Goal: Information Seeking & Learning: Check status

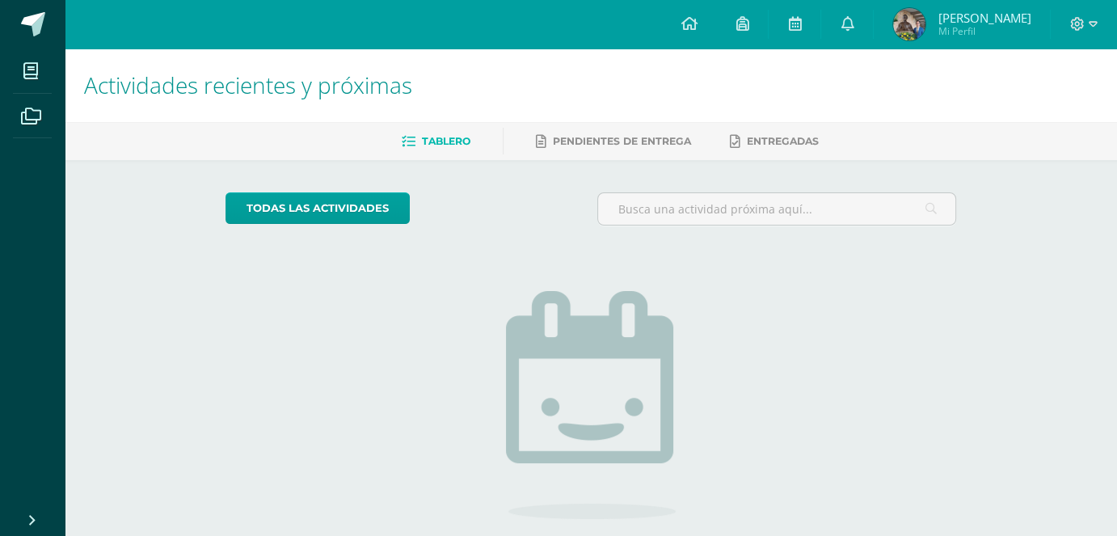
click at [976, 32] on span "Mi Perfil" at bounding box center [984, 31] width 93 height 14
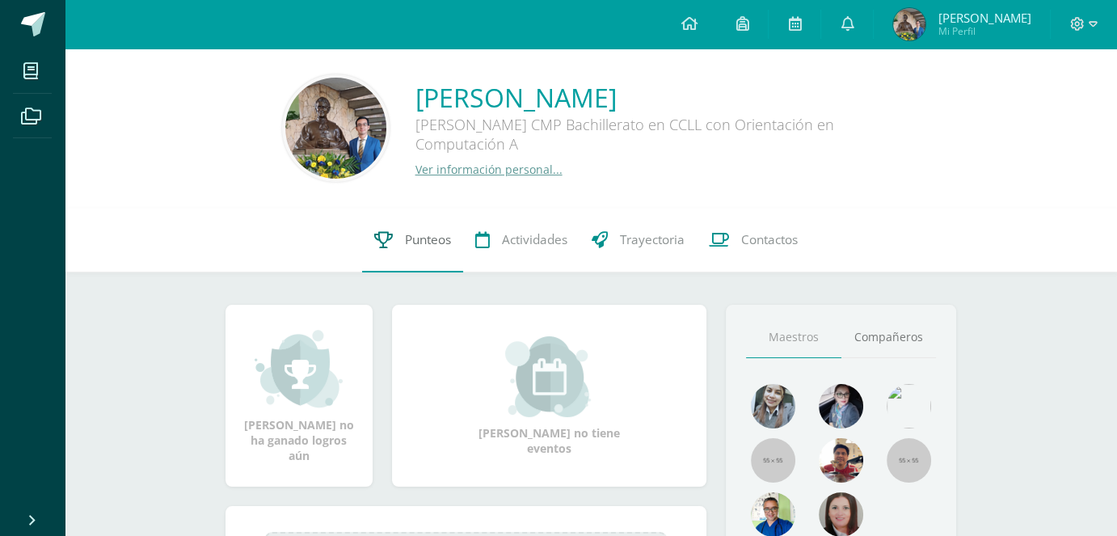
click at [395, 235] on link "Punteos" at bounding box center [412, 240] width 101 height 65
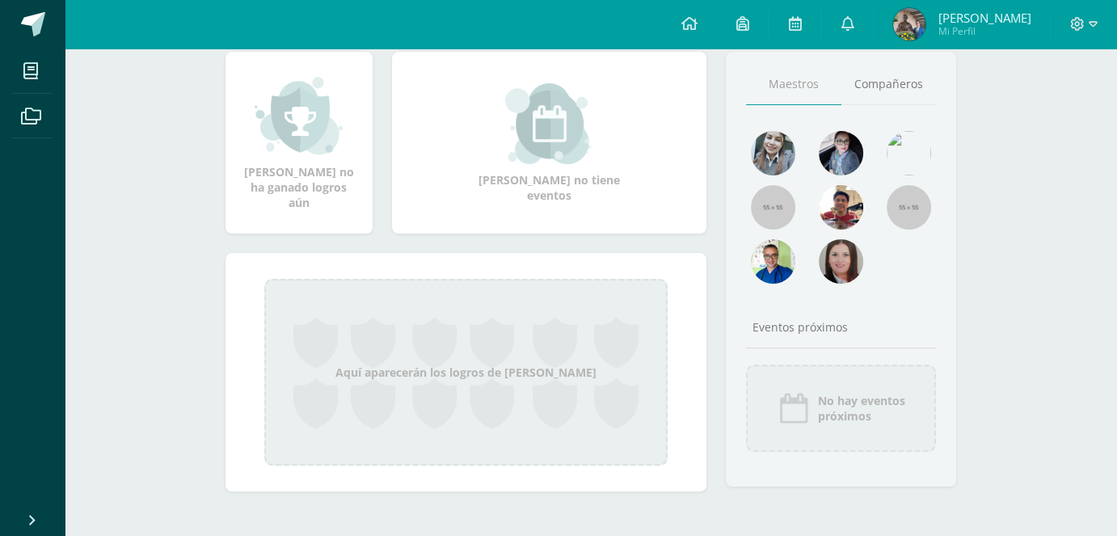
scroll to position [11, 0]
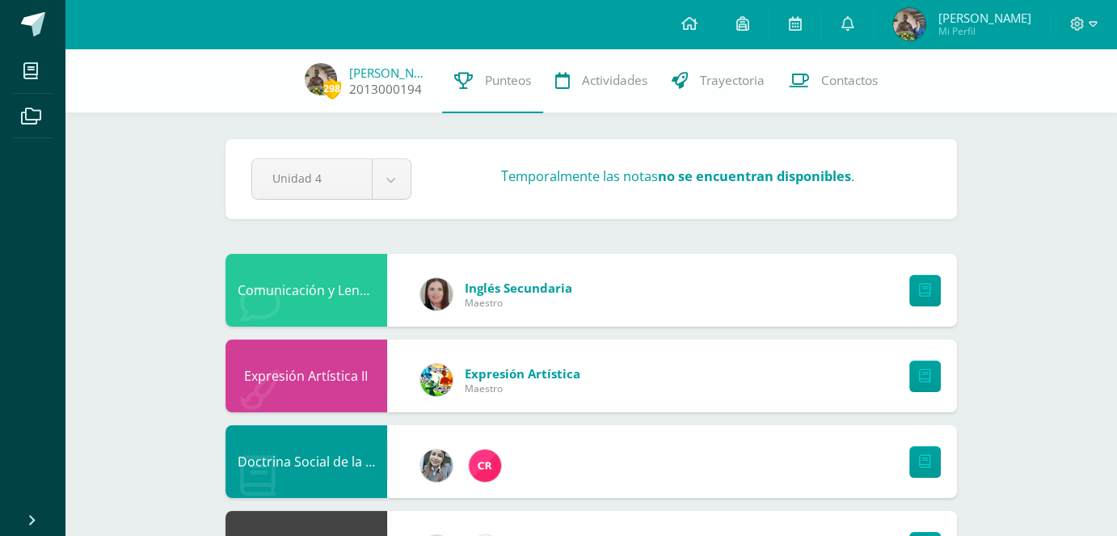
drag, startPoint x: 328, startPoint y: 91, endPoint x: 342, endPoint y: 87, distance: 14.1
click at [341, 87] on span "298" at bounding box center [332, 88] width 18 height 20
